Goal: Ask a question

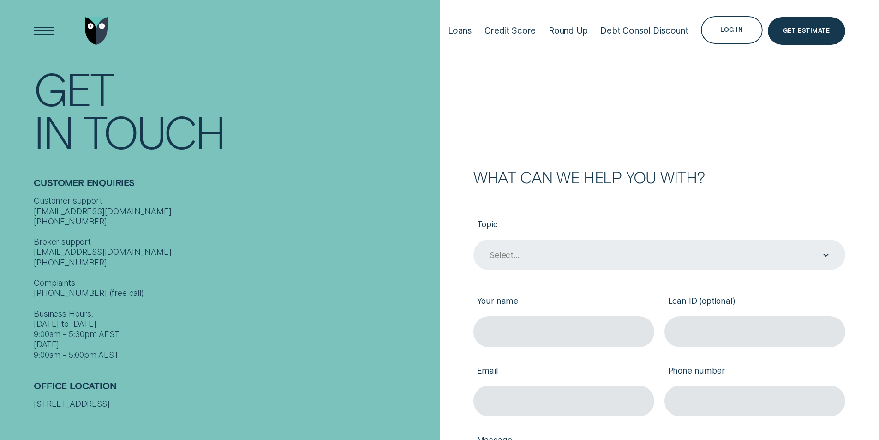
click at [511, 257] on div "Select..." at bounding box center [503, 255] width 29 height 10
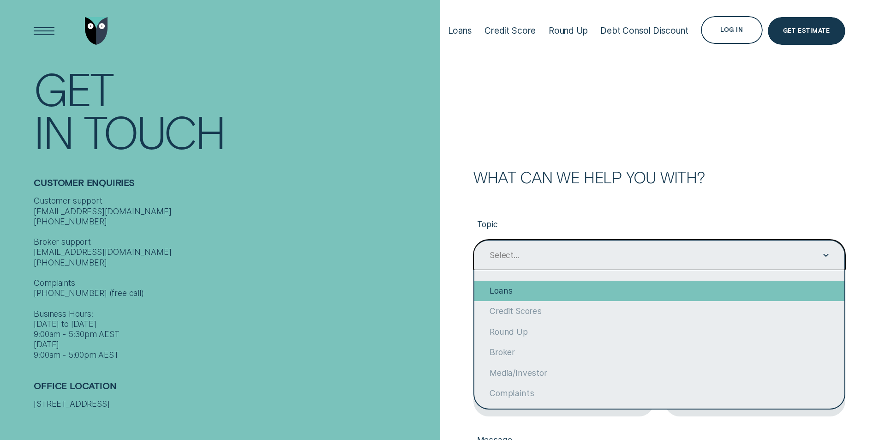
click at [508, 288] on div "Loans" at bounding box center [659, 290] width 370 height 20
type input "Loans"
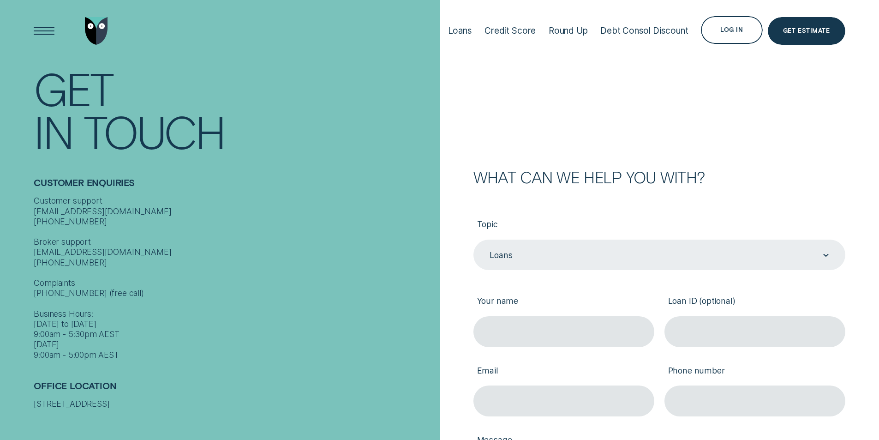
click at [470, 290] on div "Your name" at bounding box center [563, 311] width 191 height 69
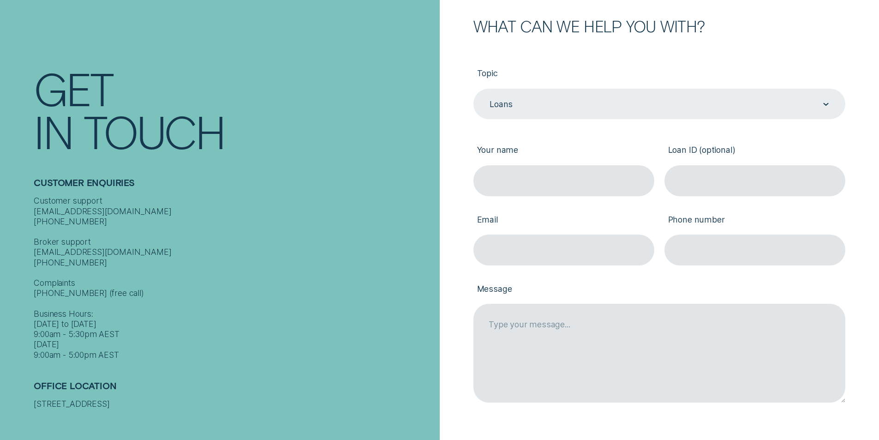
scroll to position [277, 0]
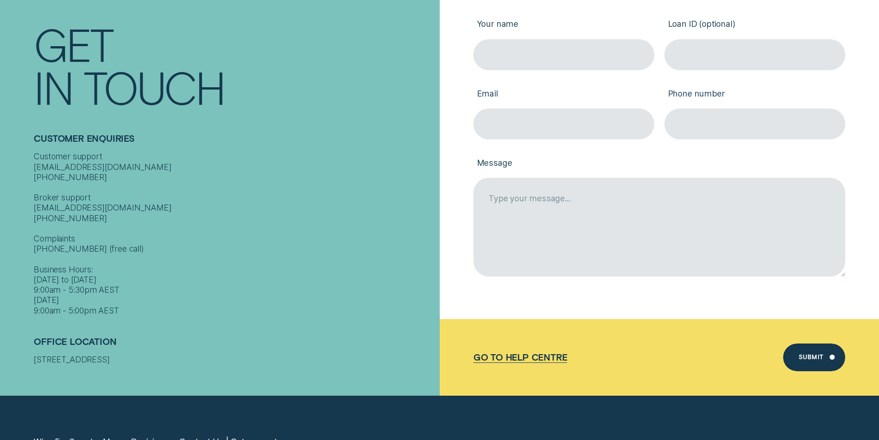
click at [532, 359] on div "Go to Help Centre" at bounding box center [520, 356] width 94 height 11
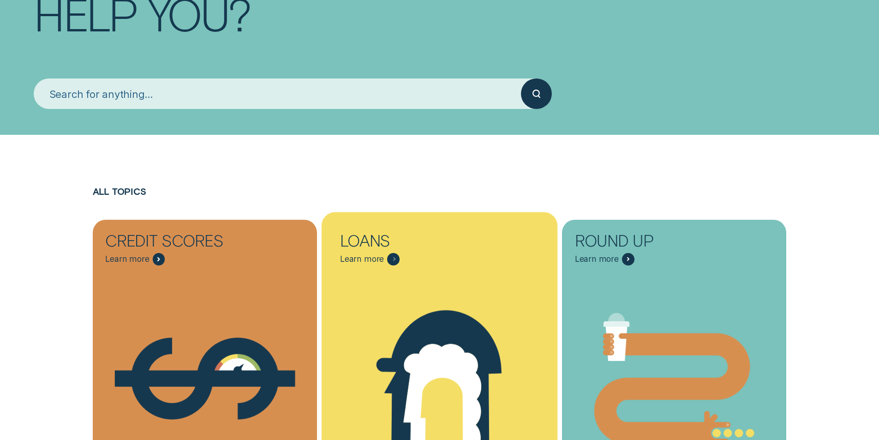
scroll to position [185, 0]
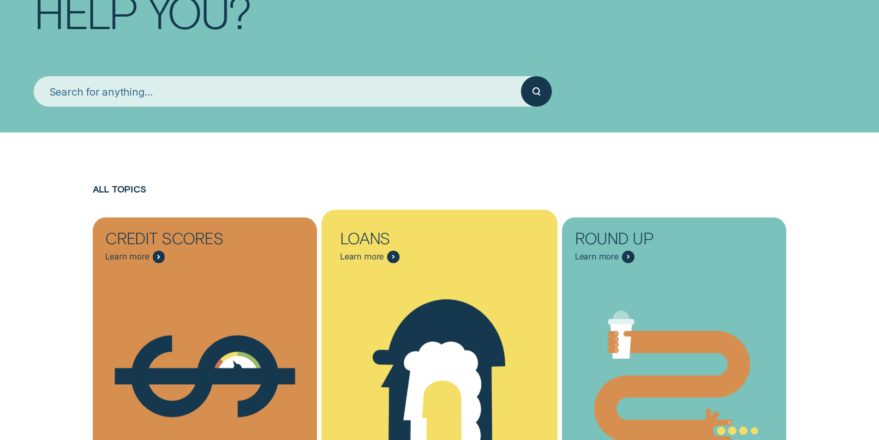
click at [377, 314] on icon "Loans - Learn more" at bounding box center [440, 376] width 236 height 180
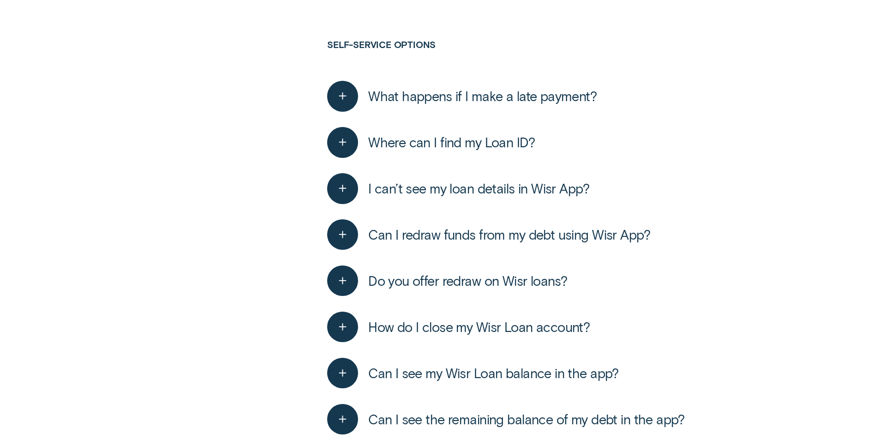
scroll to position [1799, 0]
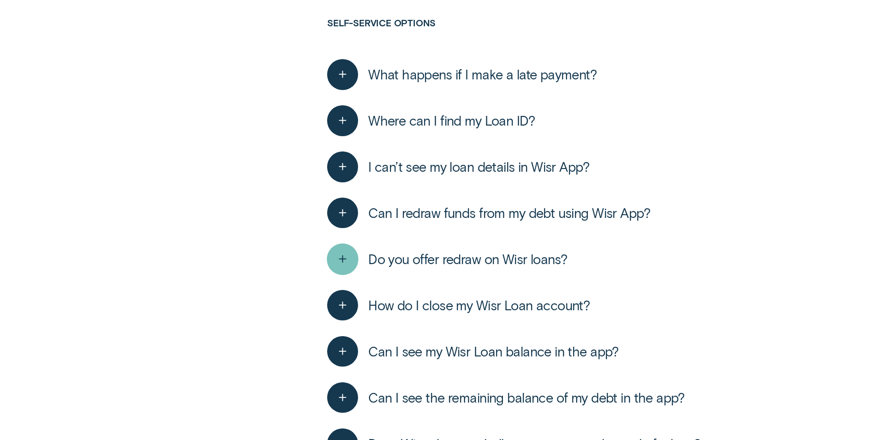
click at [349, 259] on icon "button" at bounding box center [343, 259] width 16 height 14
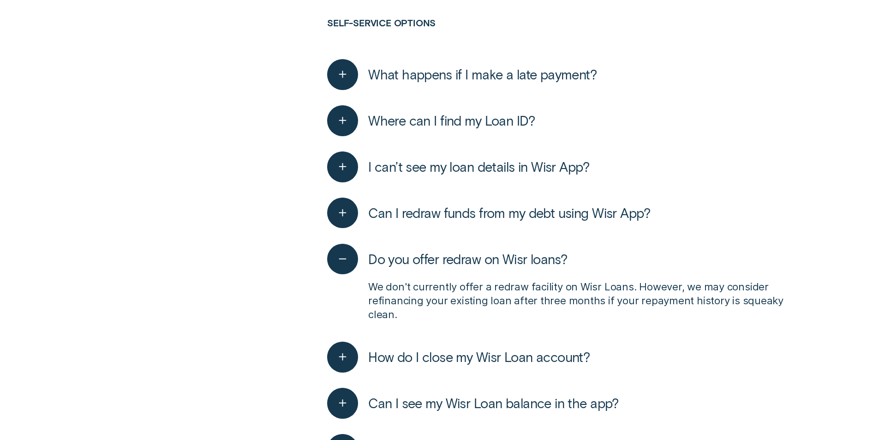
scroll to position [1937, 0]
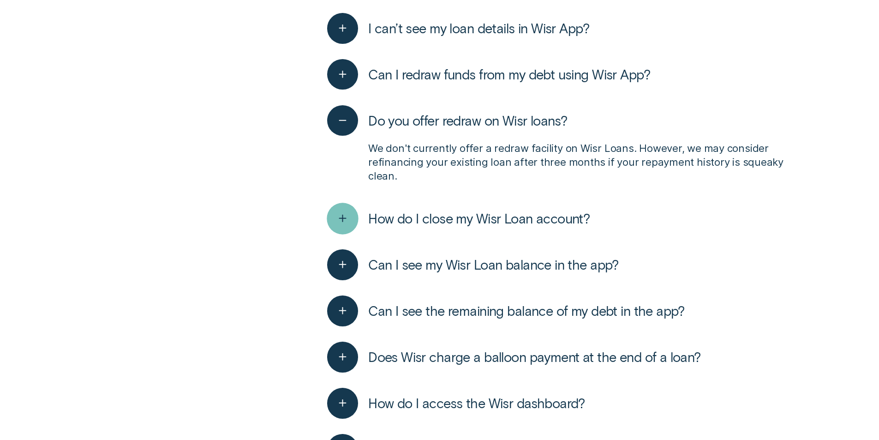
click at [351, 215] on div "button" at bounding box center [342, 218] width 31 height 31
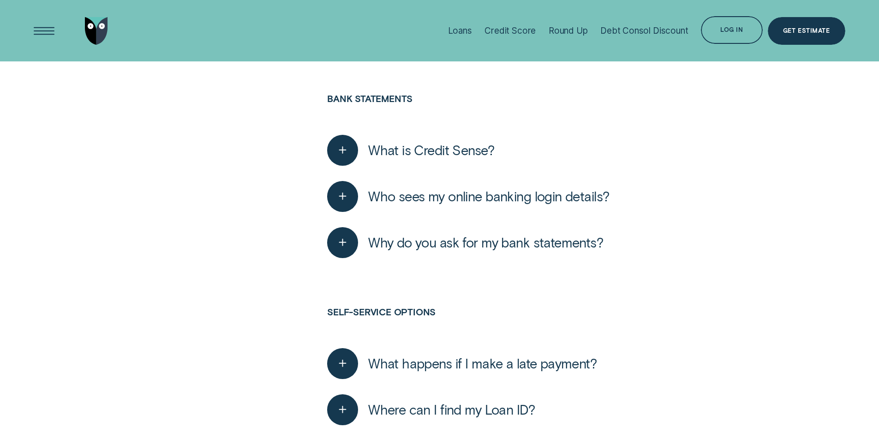
scroll to position [1292, 0]
